Goal: Find specific page/section: Find specific page/section

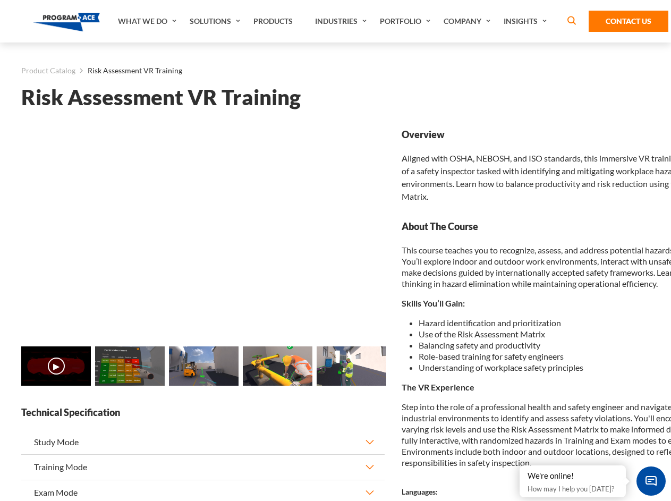
click at [216, 21] on link "Solutions" at bounding box center [216, 21] width 64 height 42
click at [0, 0] on div "AI & Computer Vision Solutions Computer Vision Quality Control AI tools for fas…" at bounding box center [0, 0] width 0 height 0
click at [0, 0] on div "AI & Computer Vision Solutions Virtual Training Solutions Virtual Tour Solution…" at bounding box center [0, 0] width 0 height 0
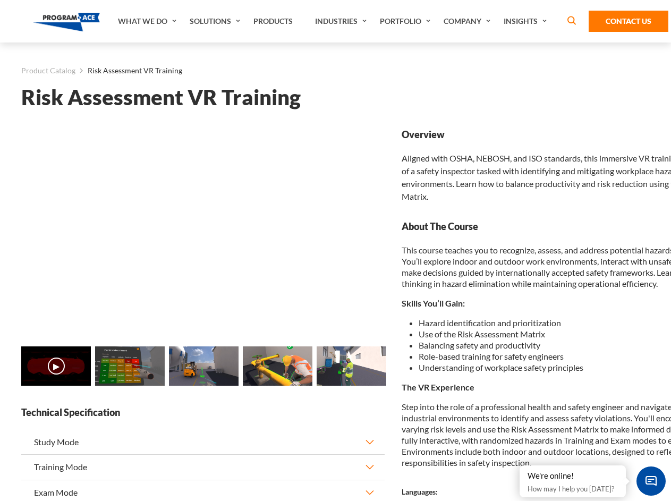
click at [0, 0] on div "AI & Computer Vision Solutions Virtual Training Solutions Virtual Tour Solution…" at bounding box center [0, 0] width 0 height 0
click at [0, 0] on div "AI & Computer Vision Solutions Computer Vision Quality Control AI tools for fas…" at bounding box center [0, 0] width 0 height 0
